Goal: Task Accomplishment & Management: Manage account settings

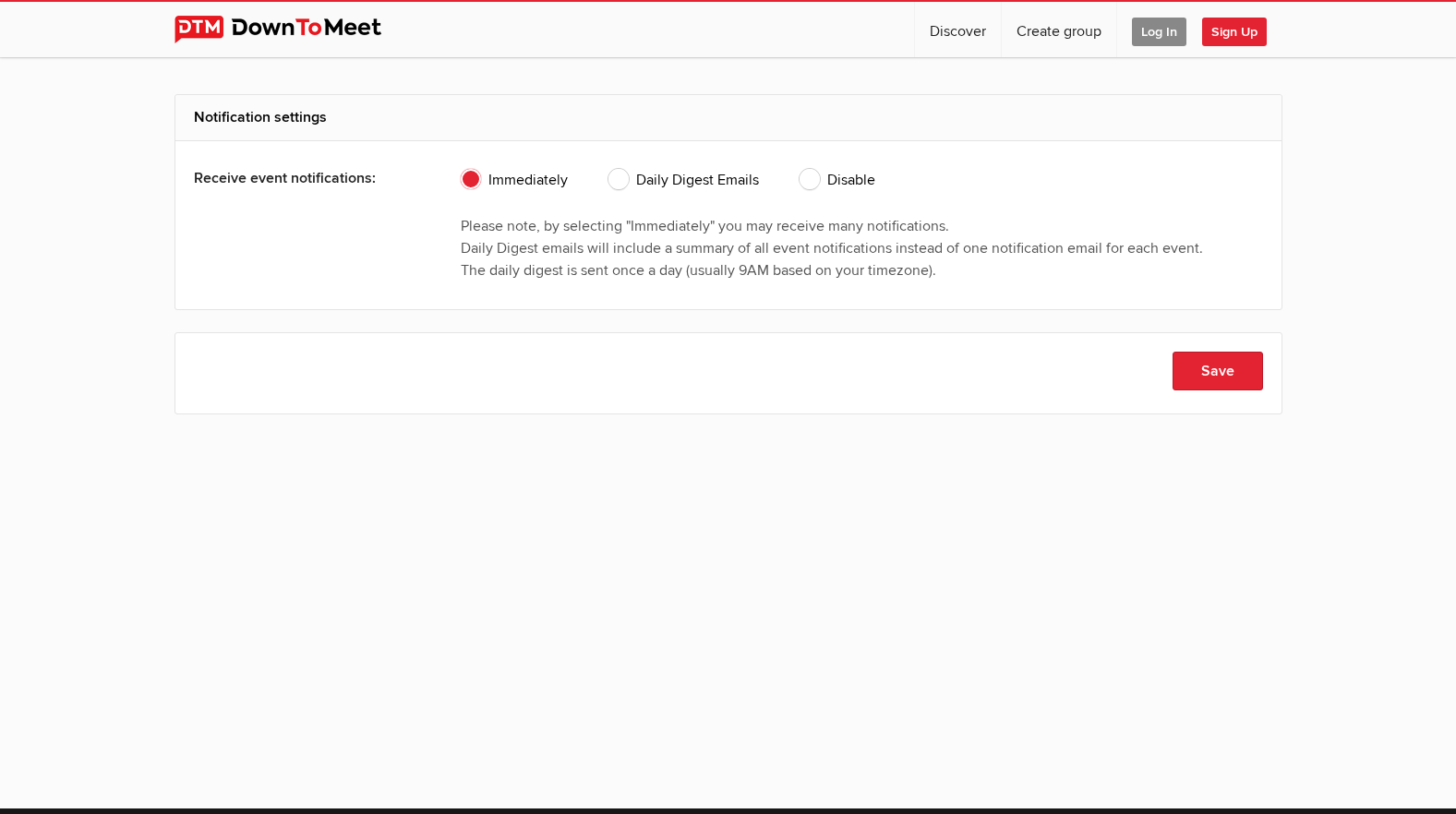
drag, startPoint x: 817, startPoint y: 170, endPoint x: 826, endPoint y: 172, distance: 9.2
click at [817, 171] on span "Disable" at bounding box center [837, 179] width 76 height 22
click at [799, 169] on input "Disable" at bounding box center [798, 168] width 1 height 1
radio input "true"
click at [1231, 388] on button "Save" at bounding box center [1218, 371] width 91 height 38
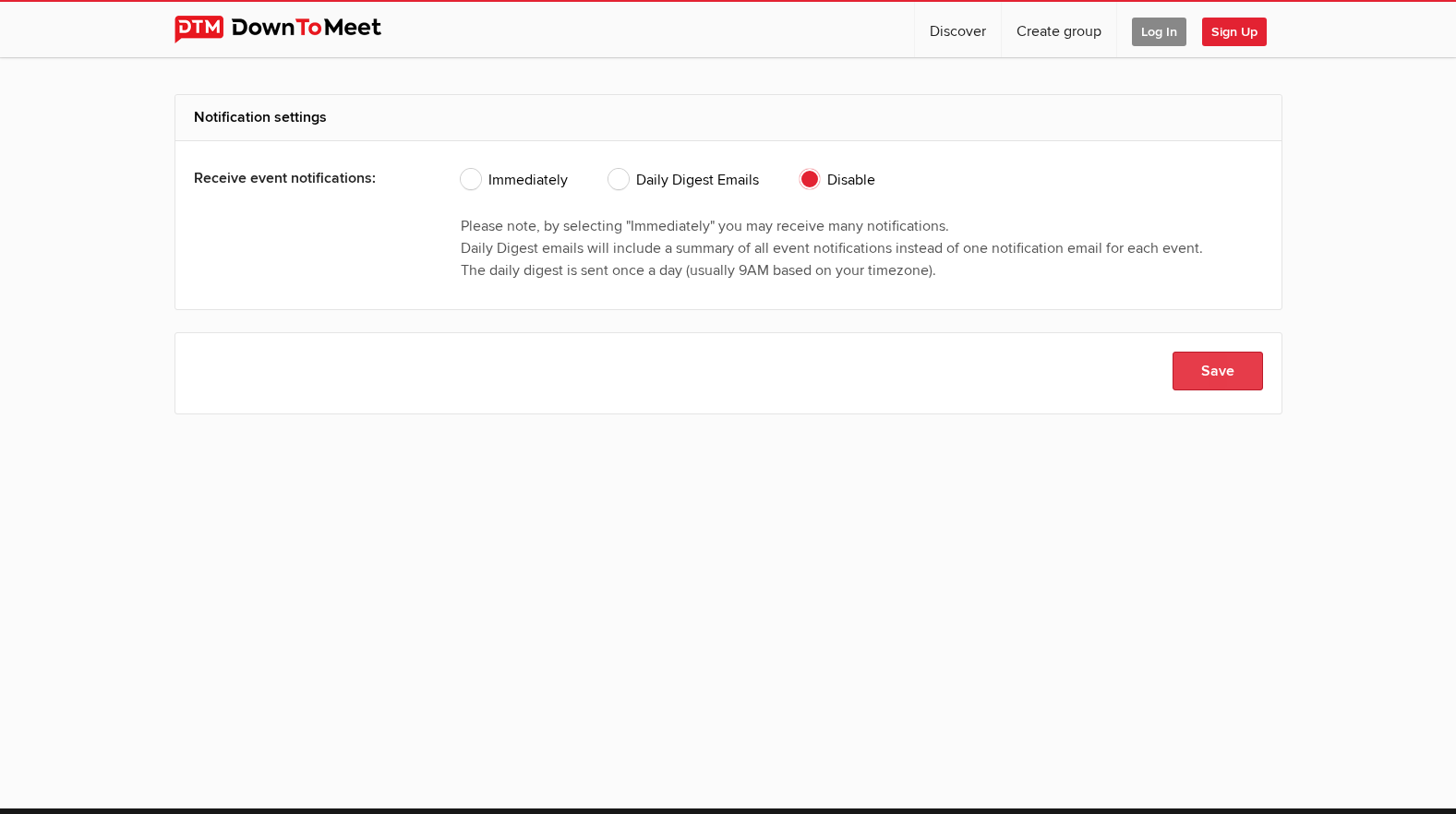
click at [1231, 373] on button "Save" at bounding box center [1218, 371] width 91 height 38
click at [812, 171] on span "Disable" at bounding box center [837, 179] width 76 height 22
click at [799, 169] on input "Disable" at bounding box center [798, 168] width 1 height 1
click at [813, 170] on span "Disable" at bounding box center [837, 179] width 76 height 22
click at [799, 169] on input "Disable" at bounding box center [798, 168] width 1 height 1
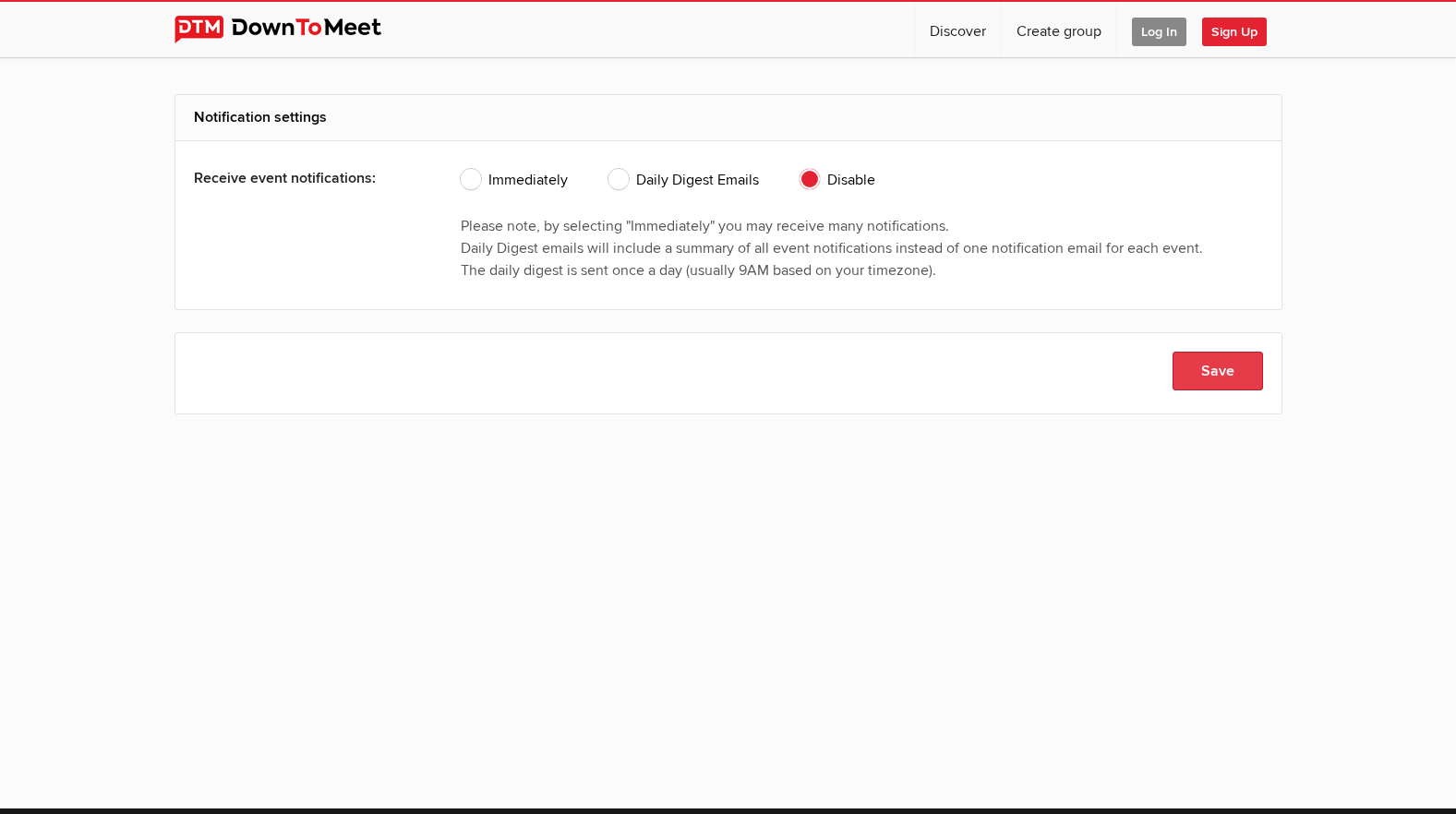
click at [1217, 376] on button "Save" at bounding box center [1218, 371] width 91 height 38
click at [1221, 370] on button "Save" at bounding box center [1218, 371] width 91 height 38
